Goal: Task Accomplishment & Management: Complete application form

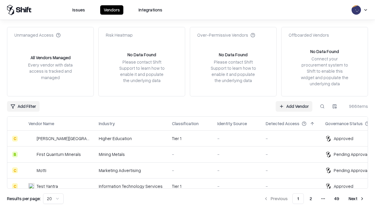
click at [294, 106] on link "Add Vendor" at bounding box center [294, 106] width 37 height 11
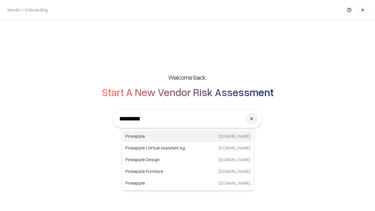
click at [188, 136] on div "Pineapple [DOMAIN_NAME]" at bounding box center [188, 137] width 130 height 12
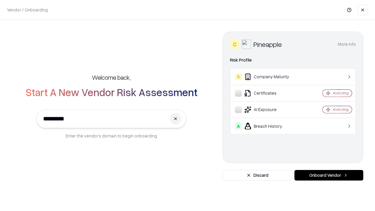
type input "*********"
click at [329, 175] on button "Onboard Vendor" at bounding box center [329, 175] width 69 height 11
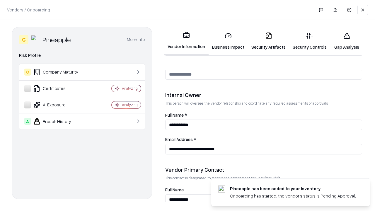
scroll to position [304, 0]
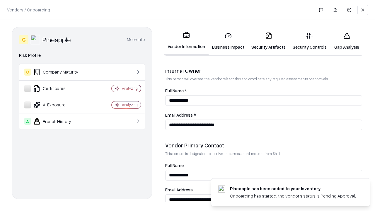
click at [269, 41] on link "Security Artifacts" at bounding box center [268, 41] width 41 height 27
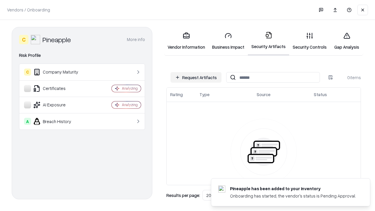
click at [196, 77] on button "Request Artifacts" at bounding box center [196, 77] width 51 height 11
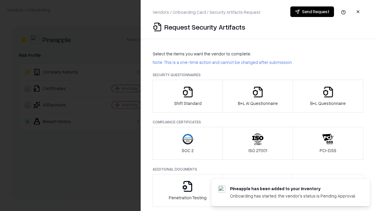
click at [328, 96] on icon "button" at bounding box center [329, 92] width 12 height 12
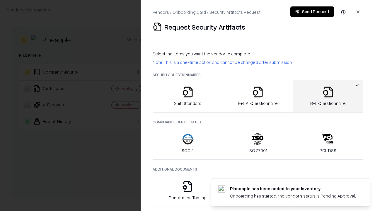
click at [258, 96] on icon "button" at bounding box center [258, 92] width 12 height 12
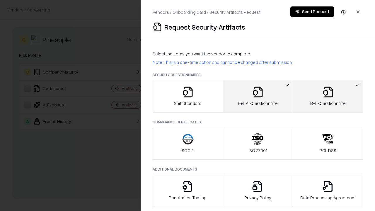
click at [312, 12] on button "Send Request" at bounding box center [313, 11] width 44 height 11
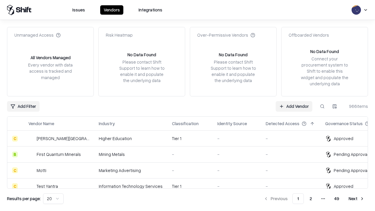
click at [323, 106] on button at bounding box center [322, 106] width 11 height 11
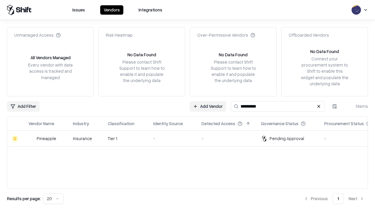
type input "*********"
click at [191, 138] on div "-" at bounding box center [172, 138] width 39 height 6
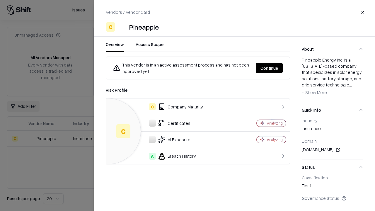
click at [270, 68] on button "Continue" at bounding box center [269, 68] width 27 height 11
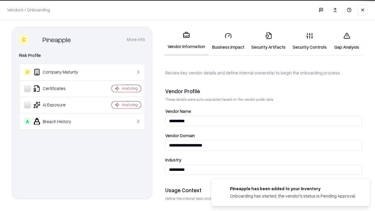
click at [269, 41] on link "Security Artifacts" at bounding box center [268, 41] width 41 height 27
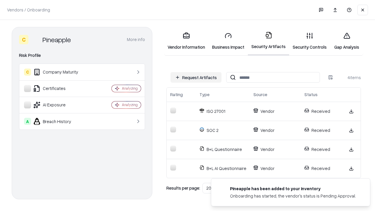
click at [347, 41] on link "Gap Analysis" at bounding box center [347, 41] width 33 height 27
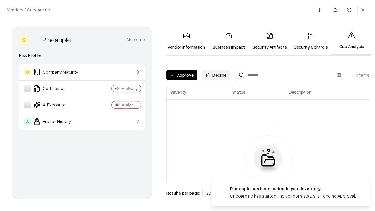
click at [182, 75] on button "Approve" at bounding box center [182, 75] width 31 height 11
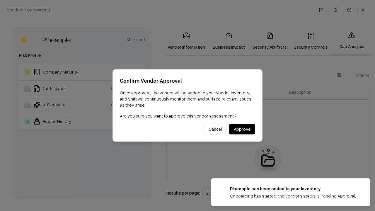
click at [242, 129] on button "Approve" at bounding box center [242, 129] width 26 height 11
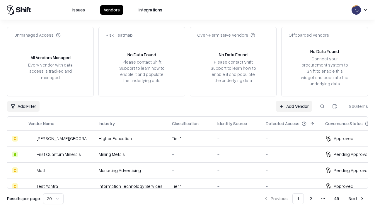
type input "*********"
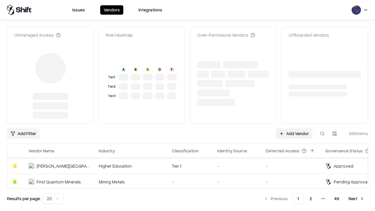
click at [294, 128] on link "Add Vendor" at bounding box center [294, 133] width 37 height 11
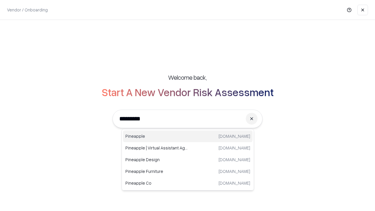
click at [188, 136] on div "Pineapple [DOMAIN_NAME]" at bounding box center [188, 137] width 130 height 12
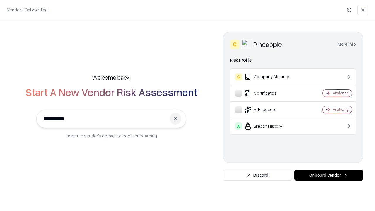
type input "*********"
click at [329, 175] on button "Onboard Vendor" at bounding box center [329, 175] width 69 height 11
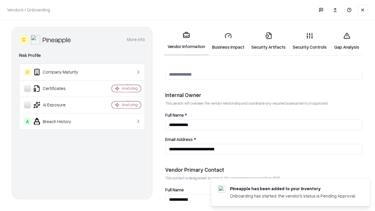
scroll to position [304, 0]
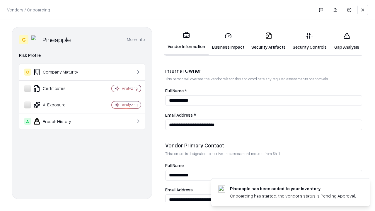
click at [347, 41] on link "Gap Analysis" at bounding box center [347, 41] width 33 height 27
